Goal: Task Accomplishment & Management: Manage account settings

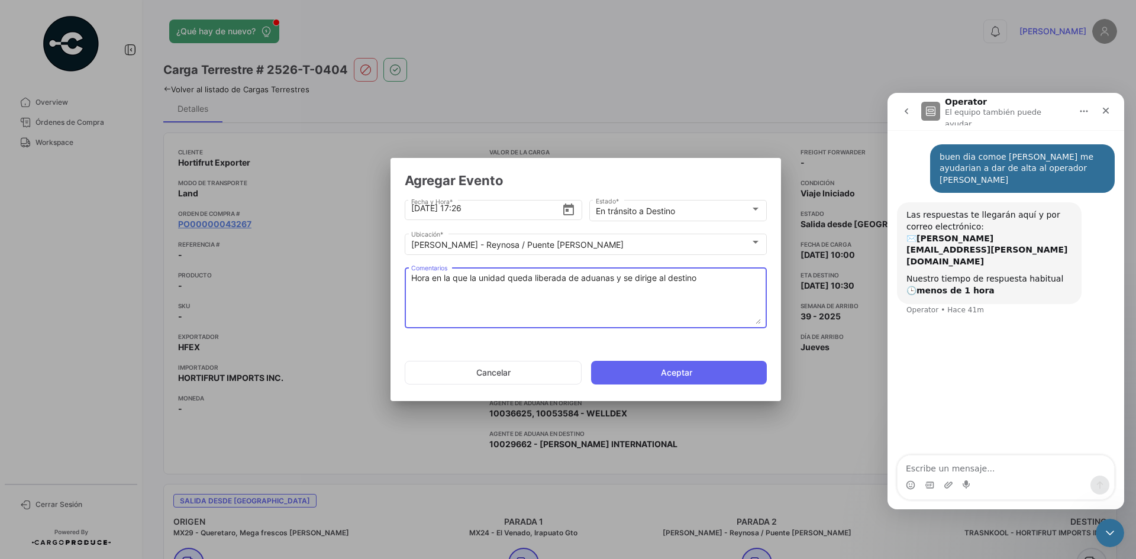
scroll to position [924, 0]
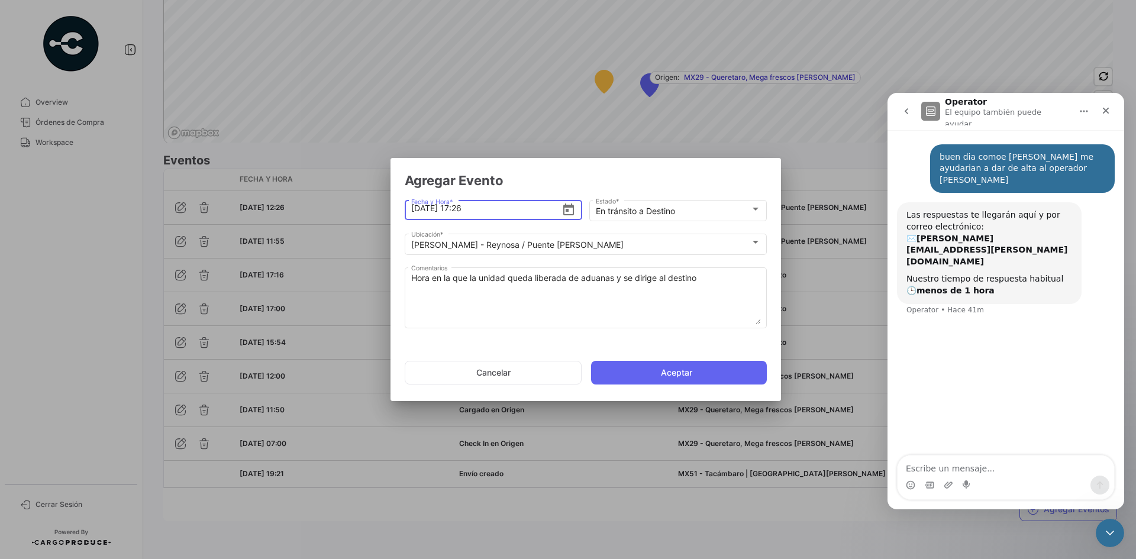
click at [487, 211] on input "[DATE] 17:26" at bounding box center [486, 208] width 151 height 41
type input "[DATE] 17:45"
click at [647, 380] on button "Aceptar" at bounding box center [679, 373] width 176 height 24
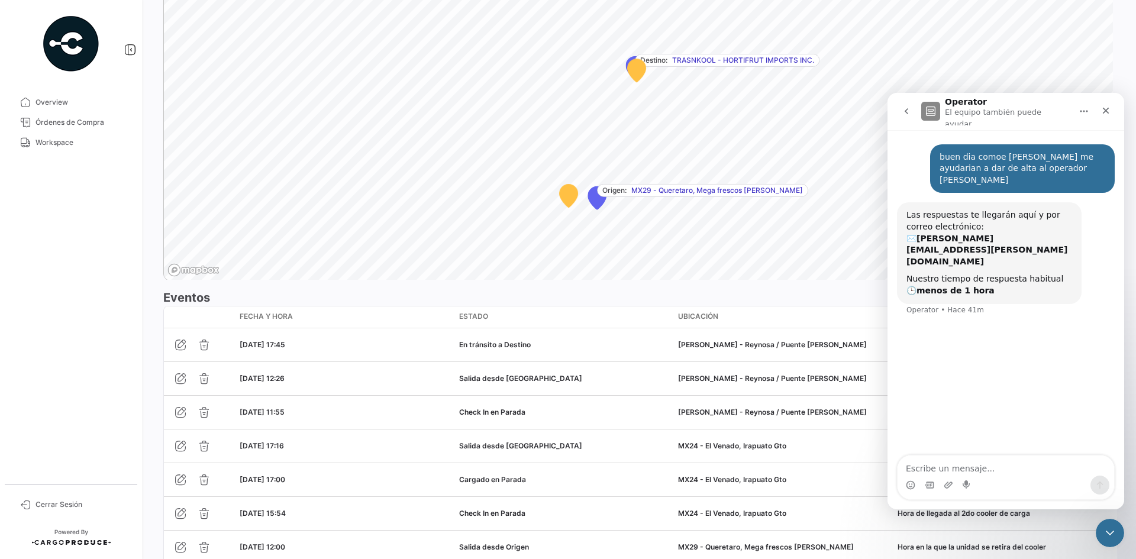
scroll to position [958, 0]
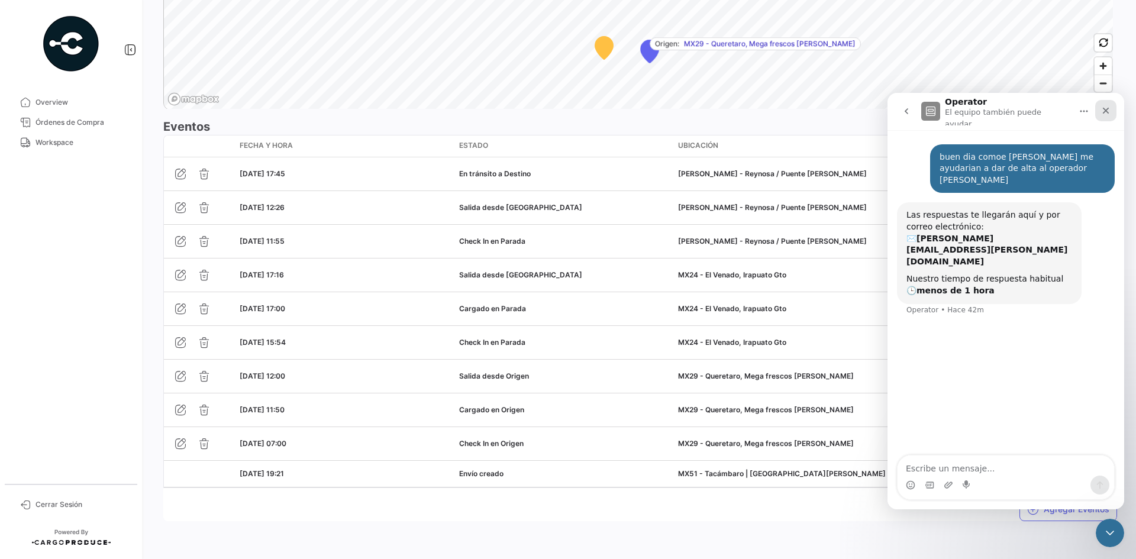
drag, startPoint x: 1109, startPoint y: 113, endPoint x: 1988, endPoint y: 260, distance: 891.3
click at [1109, 113] on div "Cerrar" at bounding box center [1105, 110] width 21 height 21
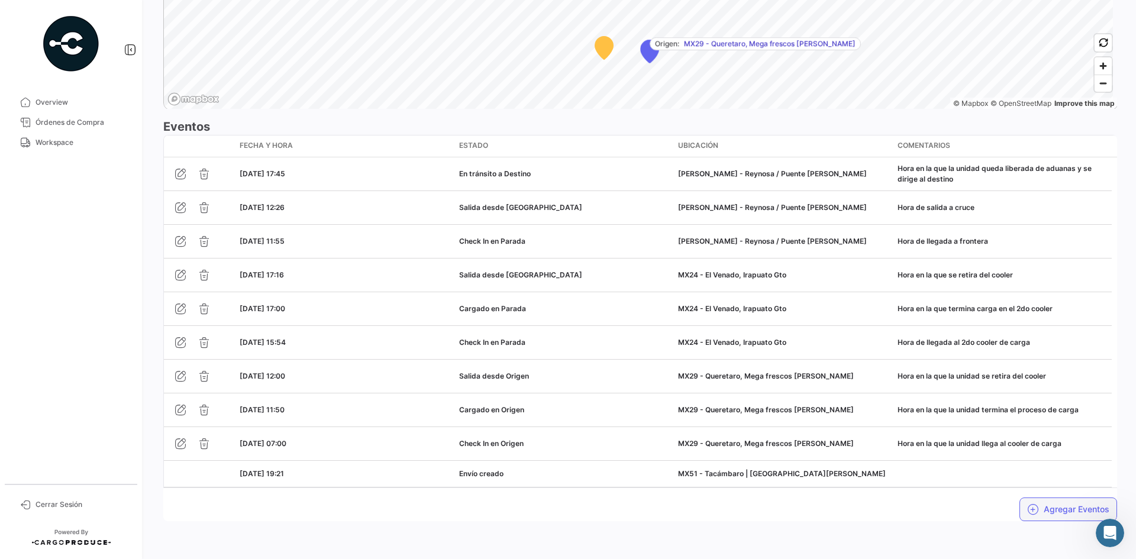
click at [1038, 509] on button "Agregar Eventos" at bounding box center [1068, 510] width 98 height 24
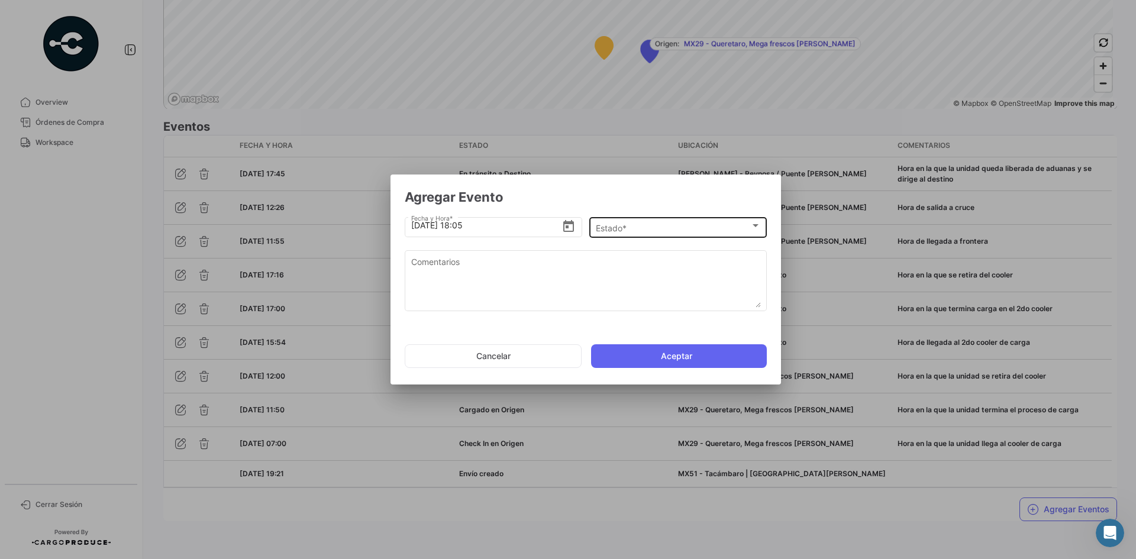
click at [612, 229] on span "Estado *" at bounding box center [673, 228] width 154 height 10
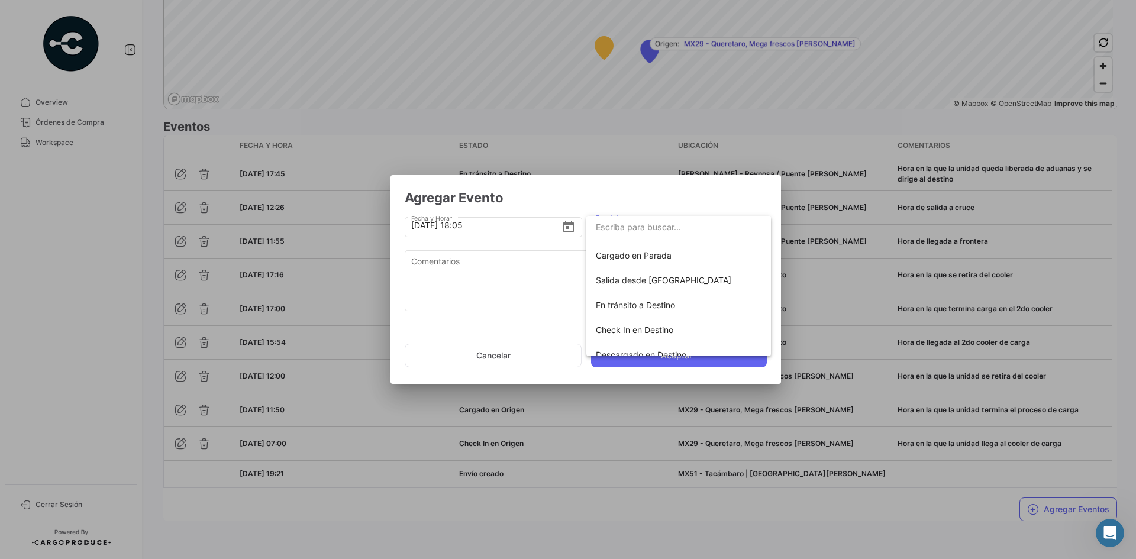
scroll to position [148, 0]
click at [660, 327] on span "Check In en Destino" at bounding box center [635, 328] width 78 height 10
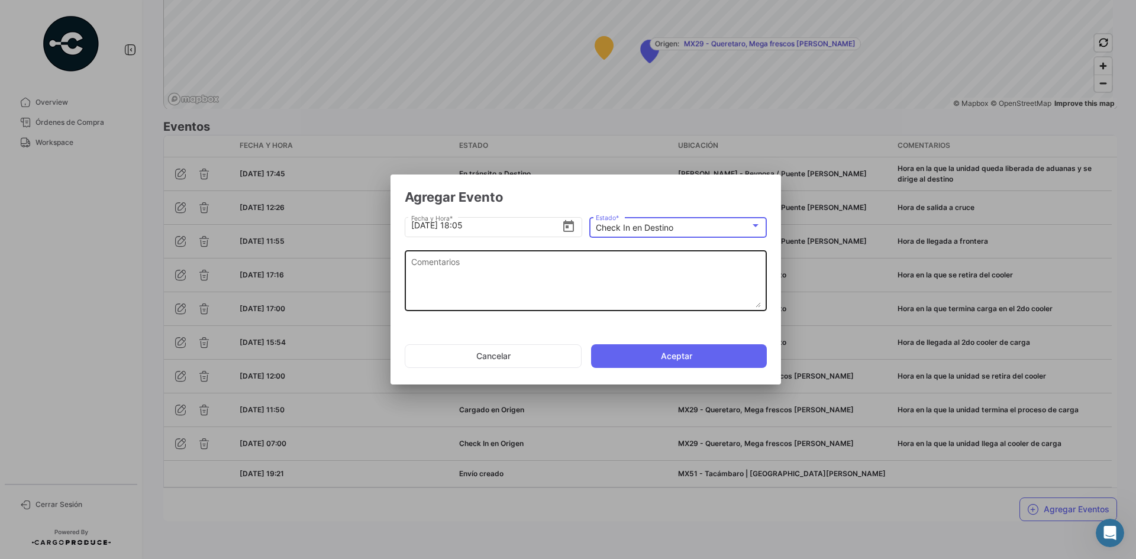
click at [517, 283] on textarea "Comentarios" at bounding box center [586, 282] width 350 height 52
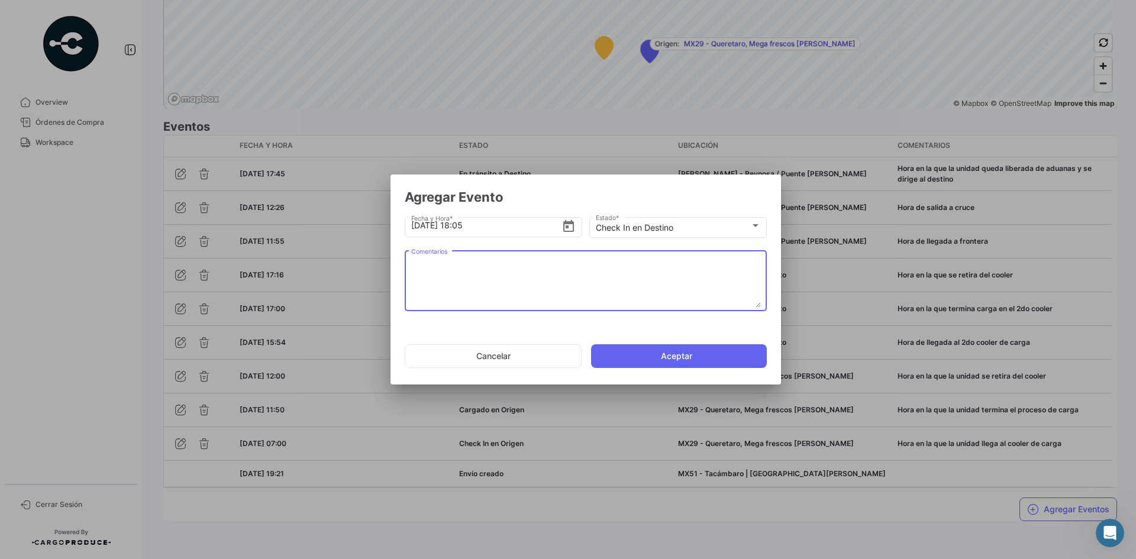
paste textarea "Hora de arribo al destino"
type textarea "Hora de arribo al destino"
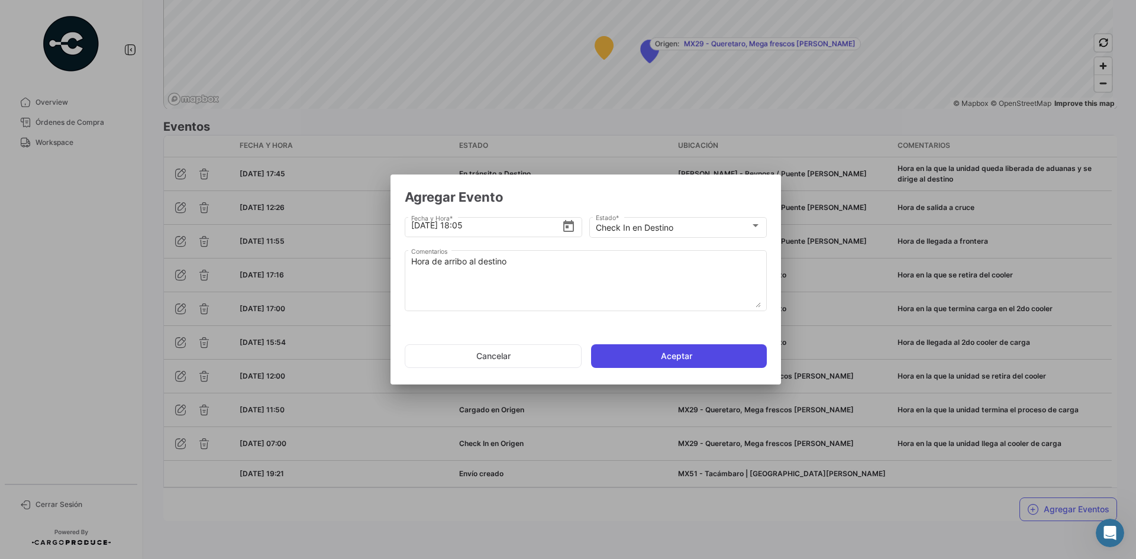
click at [631, 356] on button "Aceptar" at bounding box center [679, 356] width 176 height 24
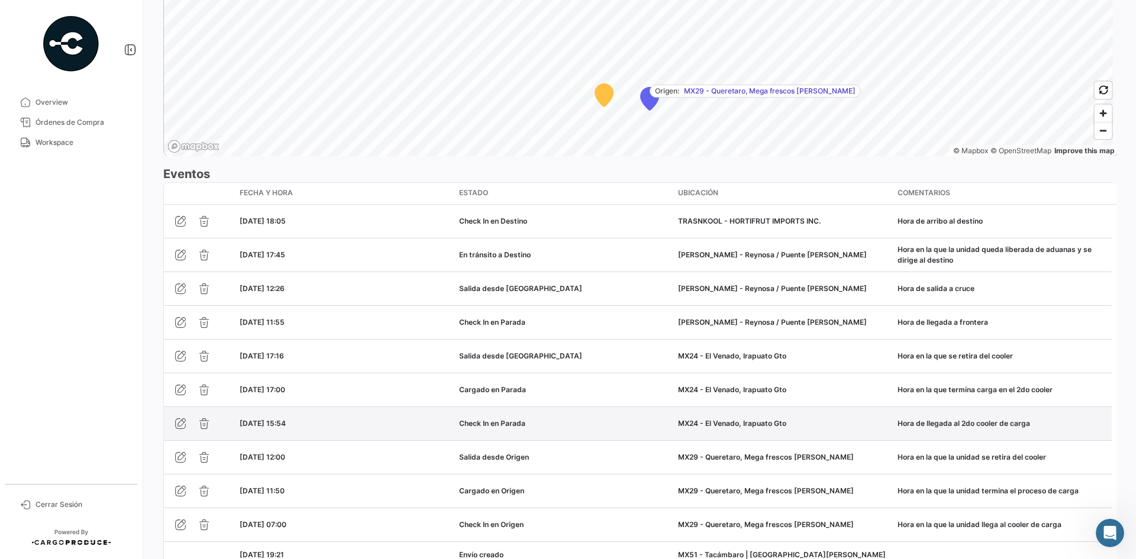
scroll to position [992, 0]
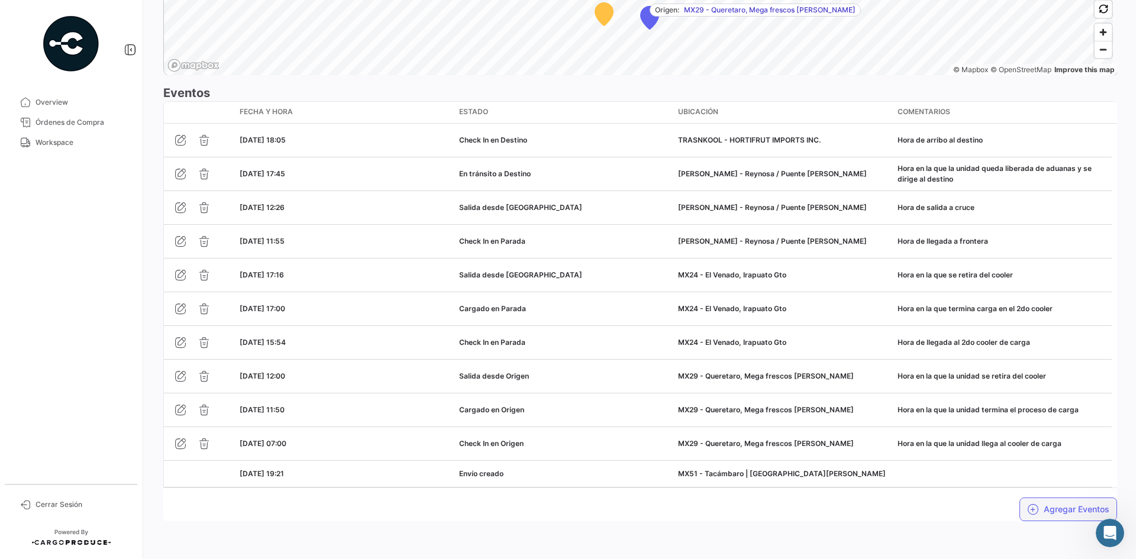
click at [1045, 511] on button "Agregar Eventos" at bounding box center [1068, 510] width 98 height 24
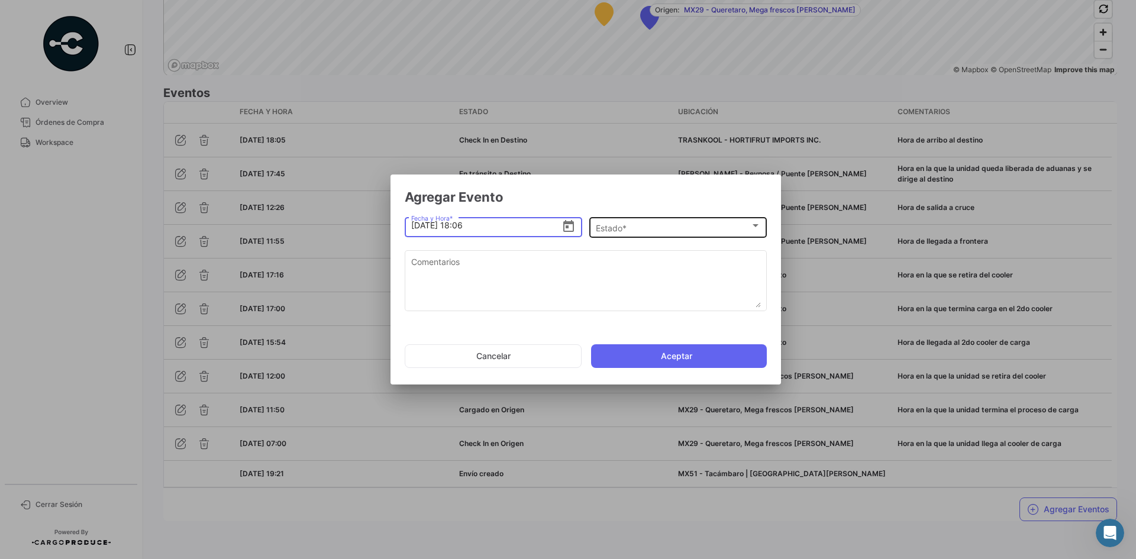
click at [637, 219] on div "Estado * Estado *" at bounding box center [678, 226] width 165 height 23
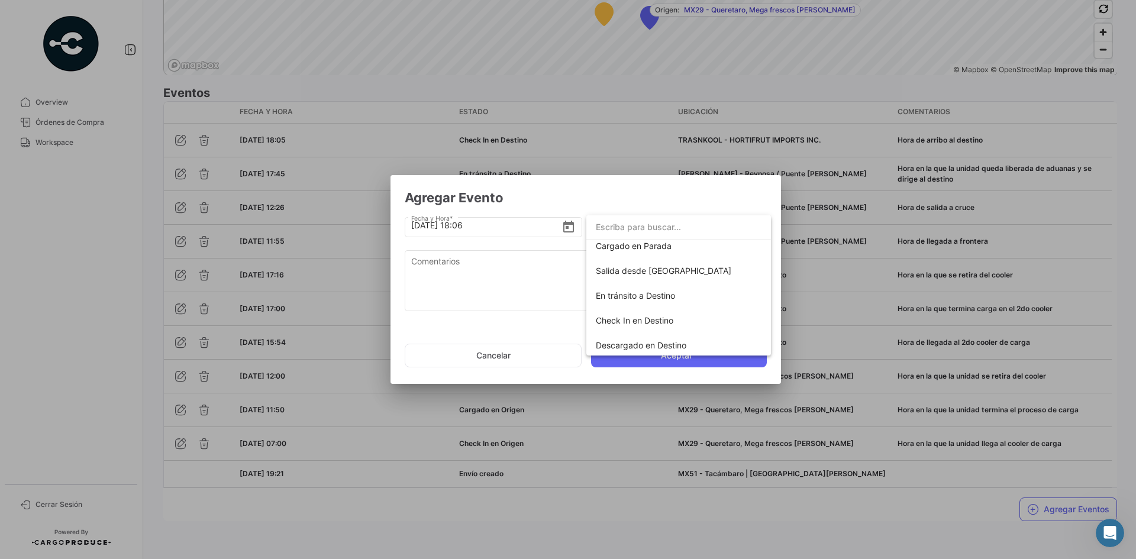
scroll to position [177, 0]
click at [680, 330] on span "Descargado en Destino" at bounding box center [679, 324] width 166 height 25
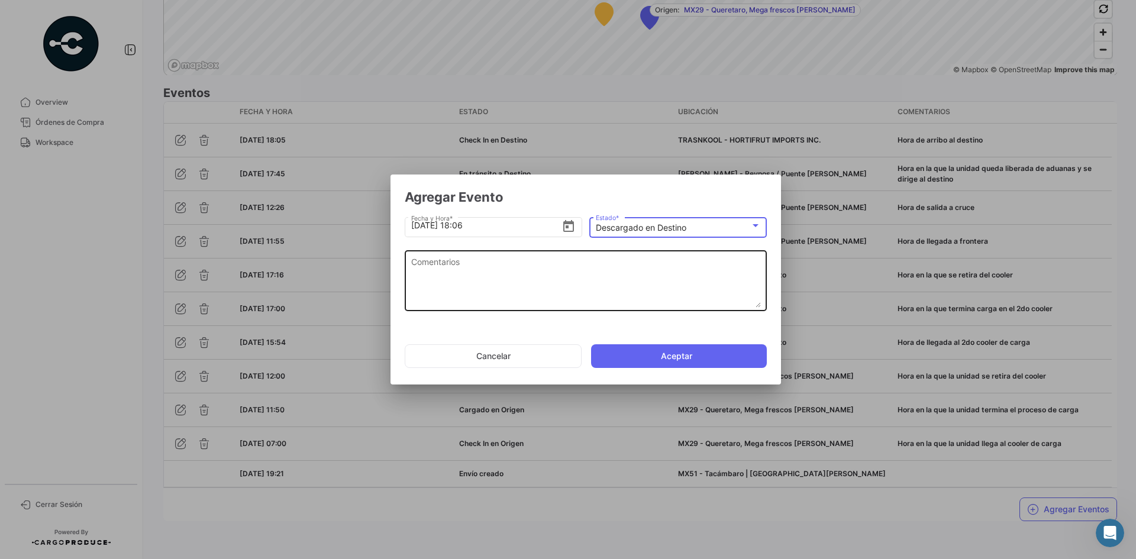
click at [523, 280] on textarea "Comentarios" at bounding box center [586, 282] width 350 height 52
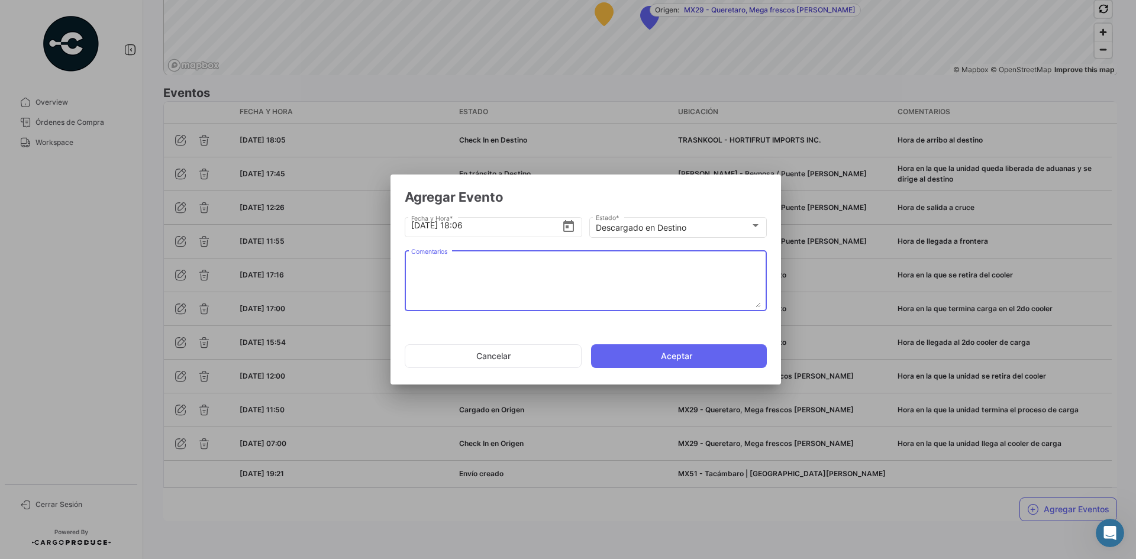
paste textarea "Hora en la que se termina la descarga, la unidad espera documentos de salida"
type textarea "Hora en la que se termina la descarga, la unidad espera documentos de salida"
